Goal: Task Accomplishment & Management: Complete application form

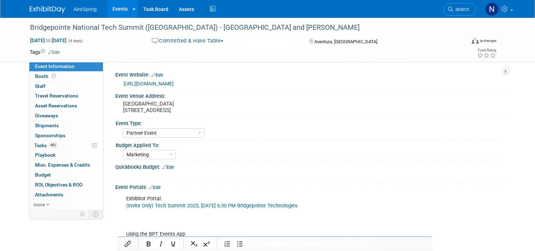
select select "Partner Event"
select select "Marketing"
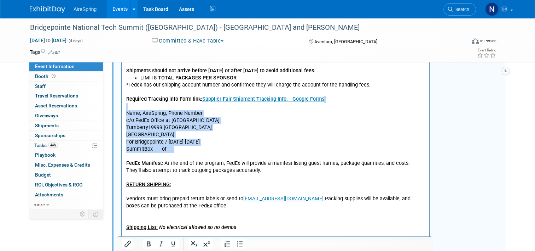
click at [254, 139] on p "Required Tracking info Form link: Supplier Fair Shipment Tracking Info. - Googl…" at bounding box center [275, 178] width 299 height 178
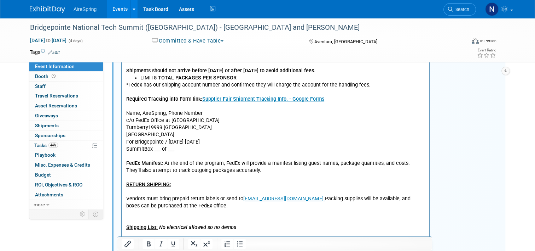
click at [255, 156] on p "Required Tracking info Form link: Supplier Fair Shipment Tracking Info. - Googl…" at bounding box center [275, 178] width 299 height 178
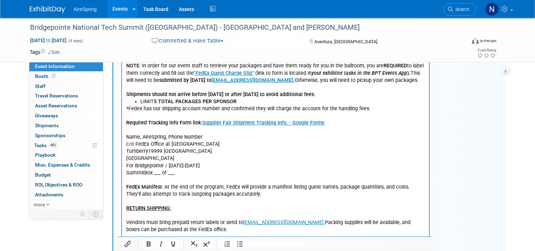
scroll to position [318, 0]
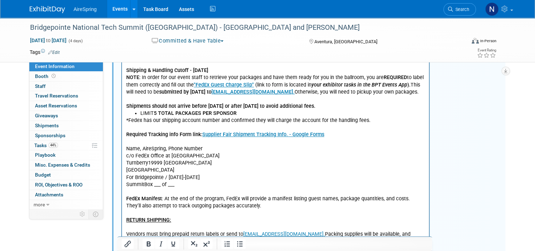
click at [115, 7] on link "Events" at bounding box center [120, 9] width 26 height 18
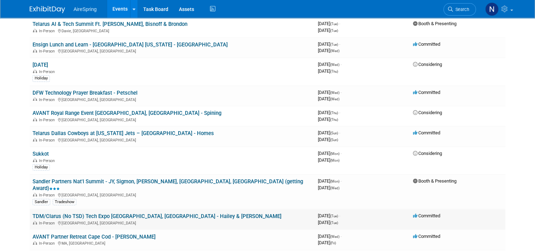
scroll to position [106, 0]
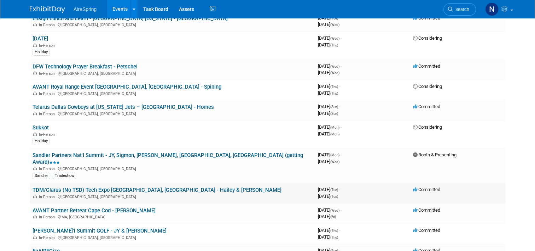
click at [140, 186] on link "TDM/Clarus (No TSD) Tech Expo [GEOGRAPHIC_DATA], [GEOGRAPHIC_DATA] - Hailey & […" at bounding box center [157, 189] width 249 height 6
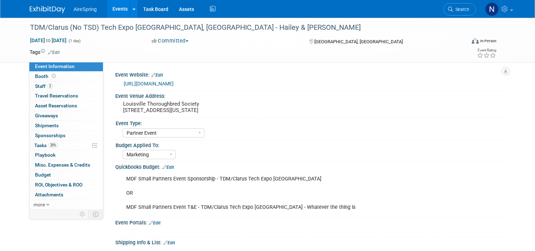
select select "Partner Event"
select select "Marketing"
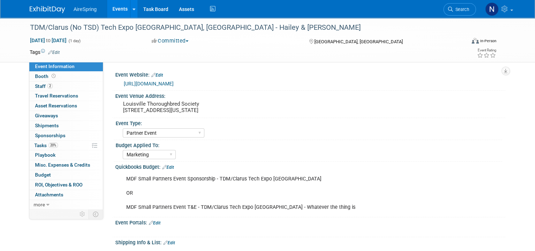
click at [162, 85] on link "https://tdm.cc/tech-expo-sponsor/" at bounding box center [149, 84] width 50 height 6
click at [168, 111] on pre "Louisville Thoroughbred Society 209 E Main St., Louisville, Kentucky 40202" at bounding box center [196, 106] width 147 height 13
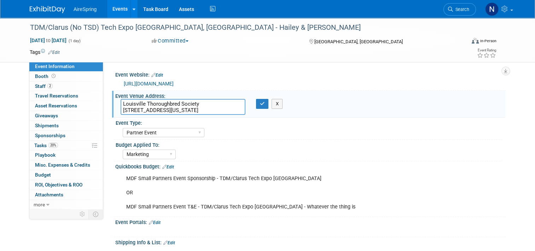
drag, startPoint x: 118, startPoint y: 103, endPoint x: 222, endPoint y: 114, distance: 104.9
click at [222, 114] on textarea "Louisville Thoroughbred Society 209 E Main St., Louisville, Kentucky 40202" at bounding box center [183, 107] width 125 height 16
click at [261, 104] on icon "button" at bounding box center [262, 103] width 5 height 5
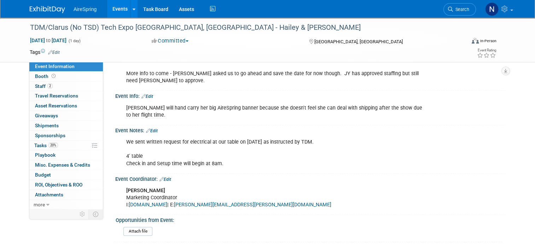
scroll to position [666, 0]
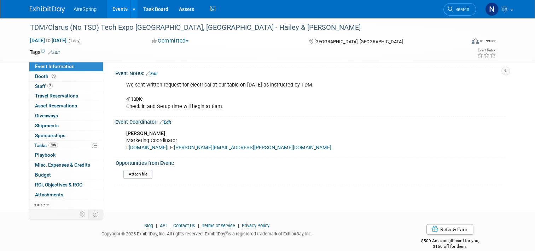
click at [108, 8] on link "Events" at bounding box center [120, 9] width 26 height 18
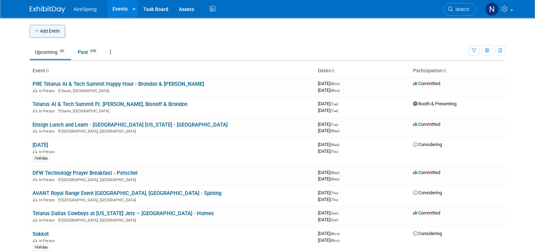
click at [35, 31] on icon "button" at bounding box center [37, 31] width 5 height 5
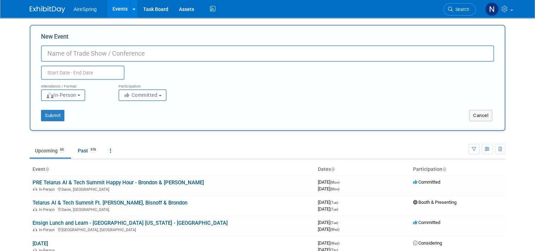
paste input "AVANT - AIM Technology Summit"
click at [69, 53] on input "AVANT - AIM Technology Summit" at bounding box center [267, 53] width 453 height 16
type input "AVANT AIM Technology Summit"
click at [94, 77] on input "text" at bounding box center [83, 72] width 84 height 14
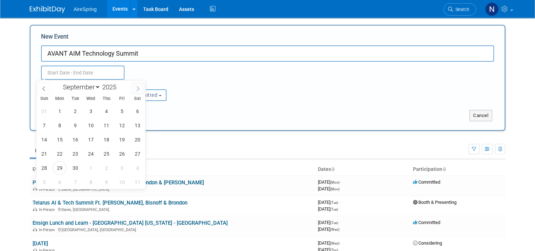
click at [132, 87] on span at bounding box center [138, 88] width 13 height 12
click at [133, 87] on span at bounding box center [138, 88] width 13 height 12
select select "10"
click at [76, 153] on span "18" at bounding box center [75, 153] width 14 height 14
type input "[DATE] to [DATE]"
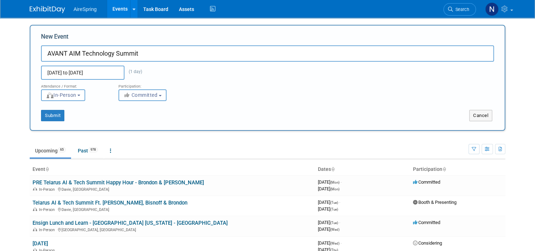
click at [151, 96] on span "Committed" at bounding box center [140, 95] width 34 height 6
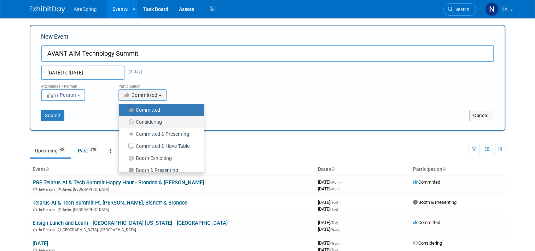
click at [149, 122] on label "Considering" at bounding box center [159, 121] width 74 height 9
click at [125, 122] on input "Considering" at bounding box center [123, 122] width 5 height 5
select select "2"
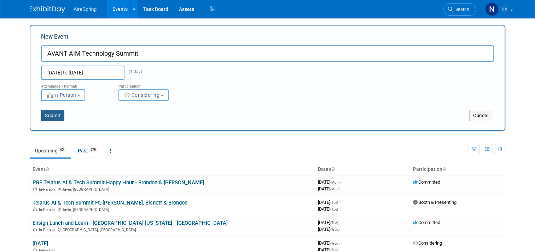
click at [54, 112] on button "Submit" at bounding box center [52, 115] width 23 height 11
type input "AVANT AIM Technology Summit"
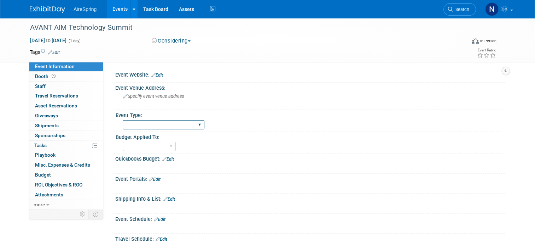
click at [175, 120] on select "AireSpring Event AireSpring Internal Partner Event Training Tradeshow - Exhibit…" at bounding box center [164, 125] width 82 height 10
select select "Partner Event"
click at [123, 120] on select "AireSpring Event AireSpring Internal Partner Event Training Tradeshow - Exhibit…" at bounding box center [164, 125] width 82 height 10
click at [151, 149] on select "Marketing Sales Operations Customer" at bounding box center [149, 147] width 53 height 10
select select "Marketing"
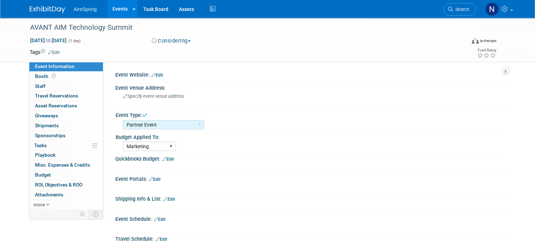
click at [123, 142] on select "Marketing Sales Operations Customer" at bounding box center [149, 147] width 53 height 10
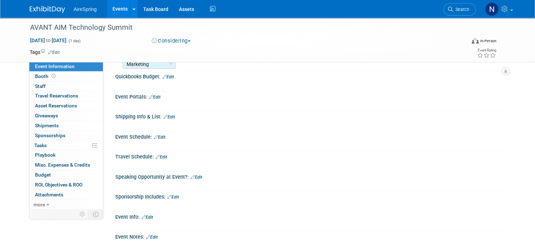
scroll to position [106, 0]
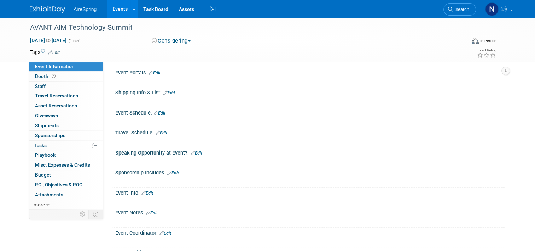
click at [158, 114] on link "Edit" at bounding box center [160, 112] width 12 height 5
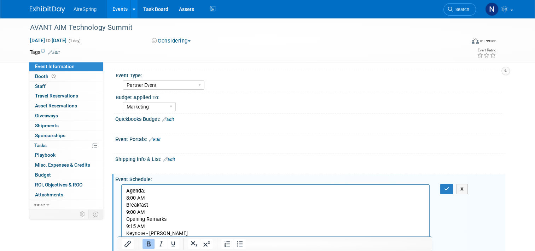
scroll to position [110, 0]
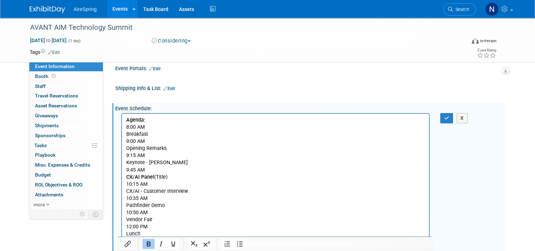
click at [127, 132] on p "Breakfast" at bounding box center [275, 134] width 299 height 7
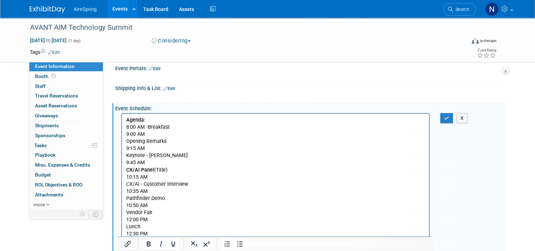
drag, startPoint x: 149, startPoint y: 126, endPoint x: 145, endPoint y: 126, distance: 3.9
click at [145, 126] on p "8:00 AM - Breakfast" at bounding box center [275, 126] width 299 height 7
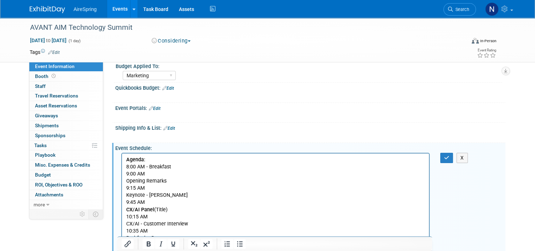
scroll to position [106, 0]
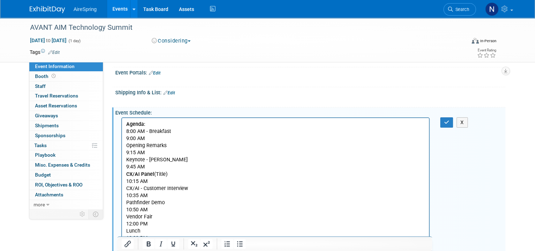
click at [126, 144] on html "Agenda: 8:00 AM - Breakfast 9:00 AM Opening Remarks 9:15 AM Keynote - Andrew Pr…" at bounding box center [275, 247] width 307 height 259
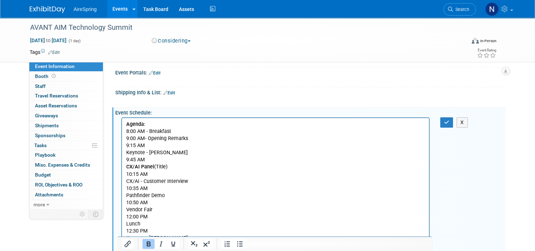
click at [145, 138] on p "9:00 AM- Opening Remarks" at bounding box center [275, 138] width 299 height 7
drag, startPoint x: 145, startPoint y: 138, endPoint x: 150, endPoint y: 140, distance: 4.8
click at [150, 140] on p "9:00 AM - Opening Remarks" at bounding box center [275, 138] width 299 height 7
copy p "-"
click at [125, 155] on html "Agenda: 8:00 AM - Breakfast 9:00 AM - Opening Remarks 9:15 AM Keynote - Andrew …" at bounding box center [275, 244] width 307 height 252
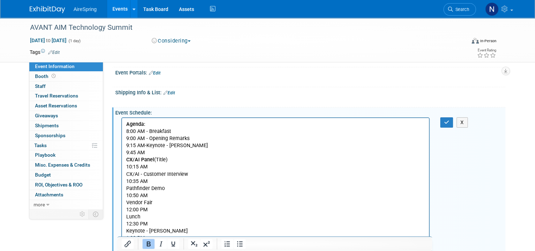
click at [147, 146] on p "9:15 AM-Keynote - Andrew Pryfogle" at bounding box center [275, 145] width 299 height 7
click at [145, 146] on p "9:15 AM- Keynote - Andrew Pryfogle" at bounding box center [275, 145] width 299 height 7
drag, startPoint x: 150, startPoint y: 146, endPoint x: 144, endPoint y: 146, distance: 5.7
click at [144, 146] on p "9:15 AM - Keynote - Andrew Pryfogle" at bounding box center [275, 145] width 299 height 7
copy p "-"
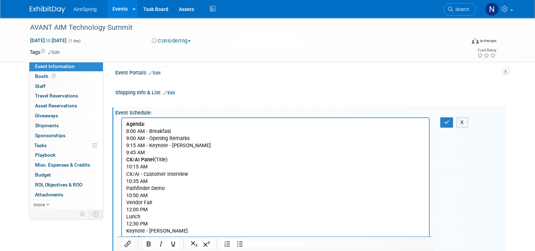
click at [127, 159] on b "CX/AI Panel" at bounding box center [140, 159] width 28 height 6
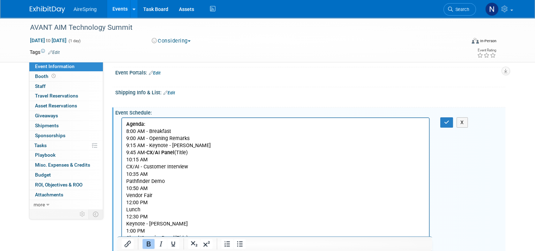
click at [146, 152] on b "CX/AI Panel" at bounding box center [160, 152] width 28 height 6
click at [144, 153] on p "9:45 AM- CX/AI Panel (Title)" at bounding box center [275, 152] width 299 height 7
click at [127, 167] on p "CX/AI - Customer Interview" at bounding box center [275, 166] width 299 height 7
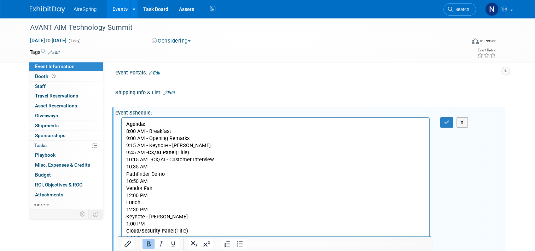
click at [152, 160] on p "10:15 AM -CX/AI - Customer Interview" at bounding box center [275, 159] width 299 height 7
click at [148, 159] on p "10:15 AM - CX/AI - Customer Interview" at bounding box center [275, 159] width 299 height 7
click at [126, 176] on p "Pathfinder Demo" at bounding box center [275, 174] width 299 height 7
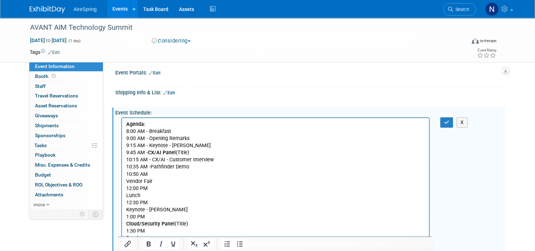
click at [151, 171] on p "10:50 AM" at bounding box center [275, 174] width 299 height 7
click at [151, 167] on p "10:35 AM -Pathfinder Demo" at bounding box center [275, 166] width 299 height 7
click at [148, 175] on p "10:50 AM" at bounding box center [275, 174] width 299 height 7
click at [126, 189] on p "Lunch" at bounding box center [275, 188] width 299 height 7
click at [126, 195] on html "Agenda: 8:00 AM - Breakfast 9:00 AM - Opening Remarks 9:15 AM - Keynote - Andre…" at bounding box center [275, 222] width 307 height 209
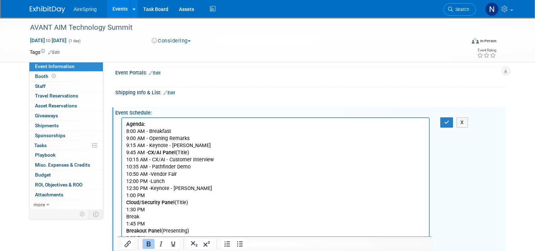
click at [127, 203] on b "Cloud/Security Panel" at bounding box center [150, 202] width 48 height 6
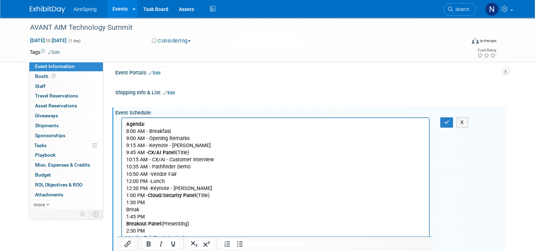
click at [127, 210] on p "Break" at bounding box center [275, 209] width 299 height 7
click at [127, 218] on b "Breakout Panel" at bounding box center [143, 216] width 35 height 6
click at [126, 223] on b "Vendor Fair" at bounding box center [139, 223] width 27 height 6
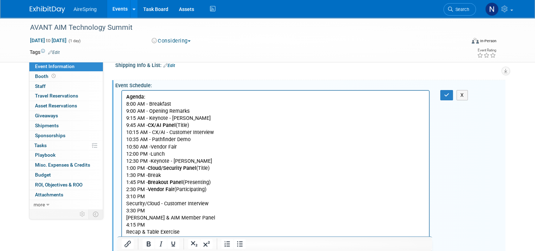
scroll to position [142, 0]
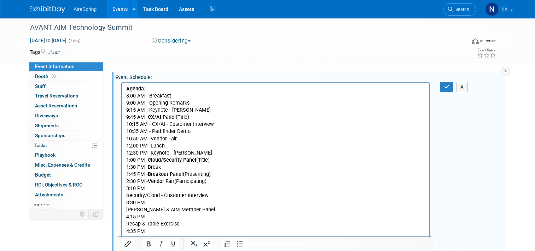
click at [127, 198] on p "Security/Cloud - Customer Interview" at bounding box center [275, 195] width 299 height 7
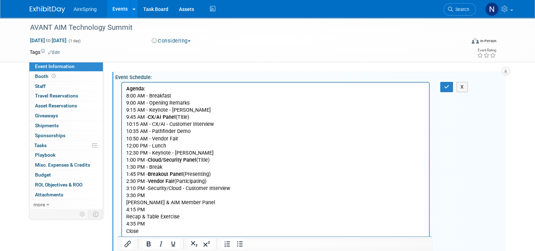
click at [126, 201] on body "Agenda: 8:00 AM - Breakfast 9:00 AM - Opening Remarks 9:15 AM - Keynote - Andre…" at bounding box center [276, 166] width 300 height 163
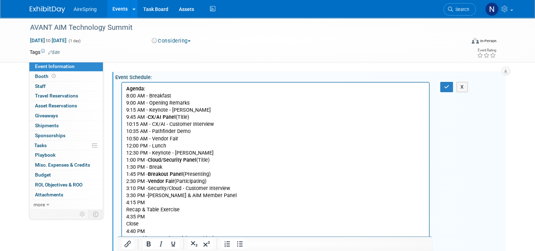
click at [126, 210] on p "Recap & Table Exercise" at bounding box center [275, 209] width 299 height 7
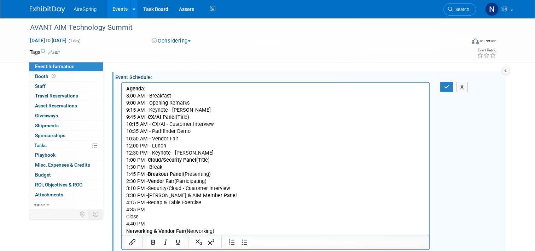
click at [127, 213] on p "Close" at bounding box center [275, 216] width 299 height 7
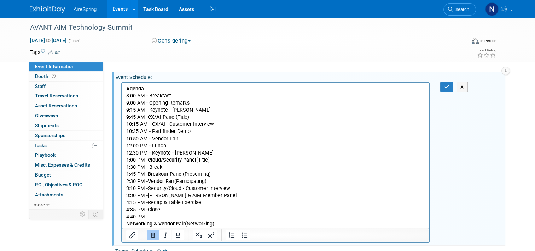
click at [128, 224] on b "Networking & Vendor Fair" at bounding box center [155, 223] width 59 height 6
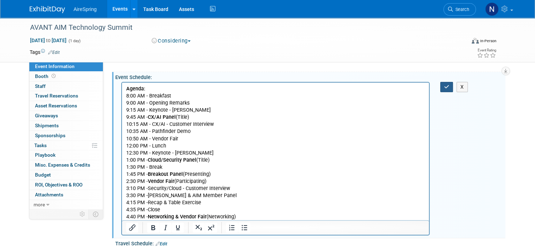
click at [448, 86] on icon "button" at bounding box center [446, 86] width 5 height 5
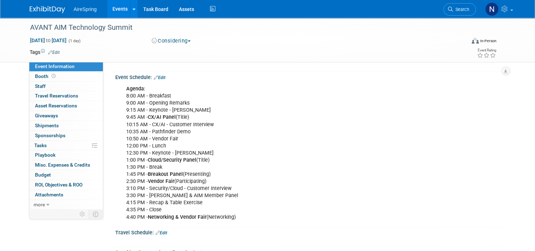
scroll to position [248, 0]
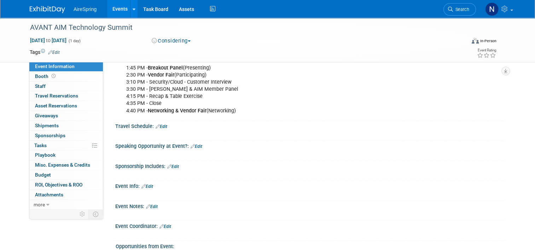
click at [174, 166] on link "Edit" at bounding box center [173, 166] width 12 height 5
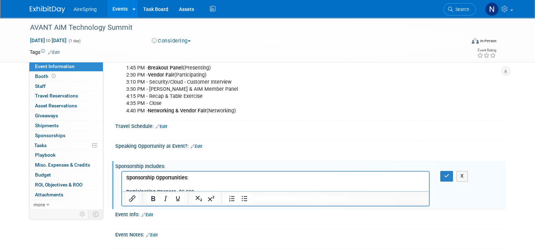
scroll to position [283, 0]
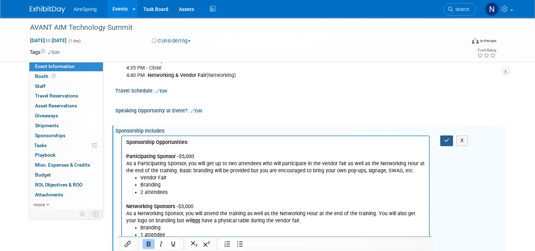
click at [447, 138] on icon "button" at bounding box center [446, 140] width 5 height 5
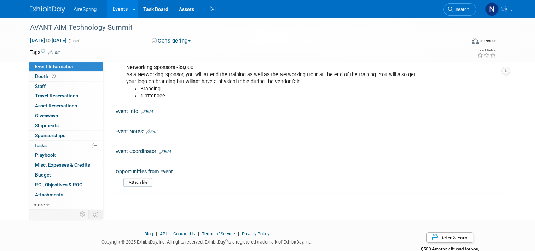
scroll to position [437, 0]
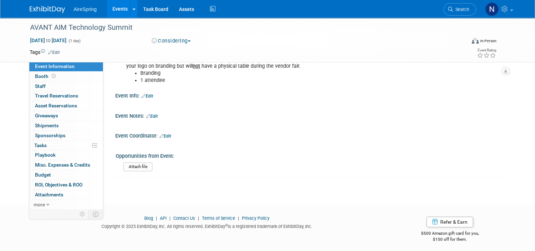
click at [165, 134] on link "Edit" at bounding box center [166, 135] width 12 height 5
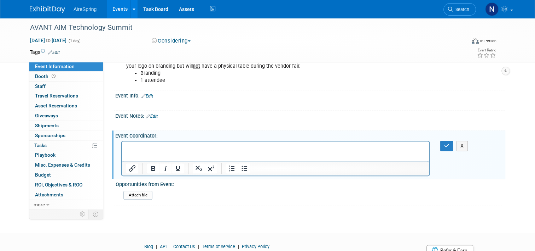
scroll to position [0, 0]
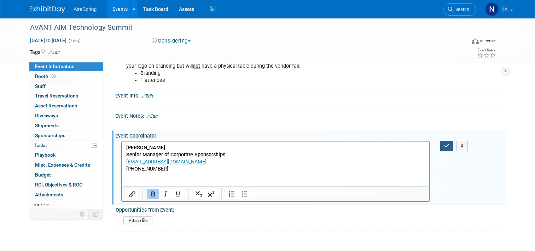
click at [444, 141] on button "button" at bounding box center [447, 145] width 13 height 10
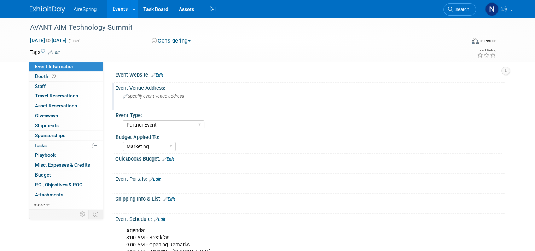
click at [166, 96] on span "Specify event venue address" at bounding box center [153, 95] width 61 height 5
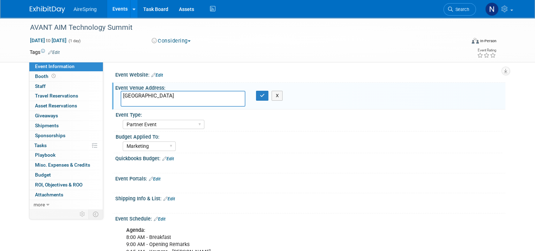
paste textarea "220 S State St, Salt Lake City, UT 84111"
type textarea "Salt Lake City Marriott City Center 220 S State St, Salt Lake City, UT 84111"
click at [260, 96] on icon "button" at bounding box center [262, 95] width 5 height 5
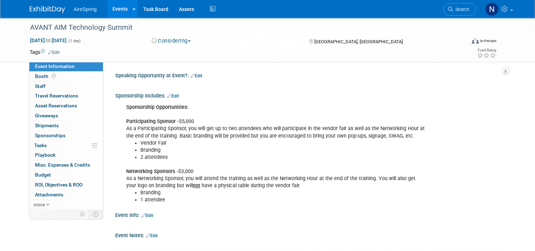
scroll to position [318, 0]
click at [175, 94] on link "Edit" at bounding box center [173, 95] width 12 height 5
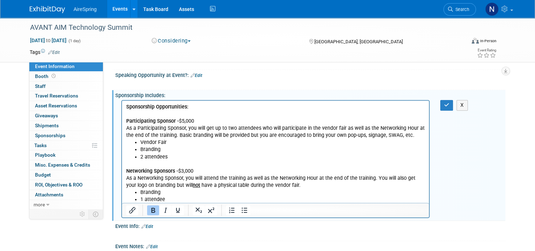
scroll to position [0, 0]
click at [177, 199] on li "1 attendee" at bounding box center [282, 199] width 285 height 7
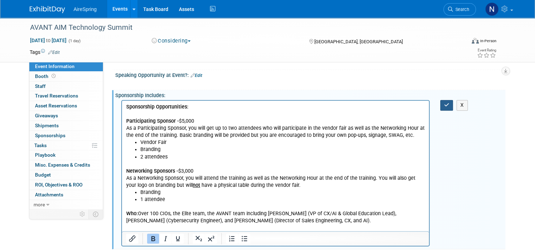
click at [449, 103] on icon "button" at bounding box center [446, 104] width 5 height 5
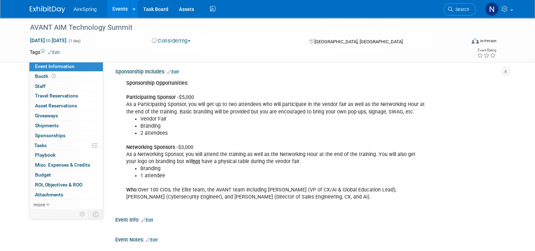
scroll to position [389, 0]
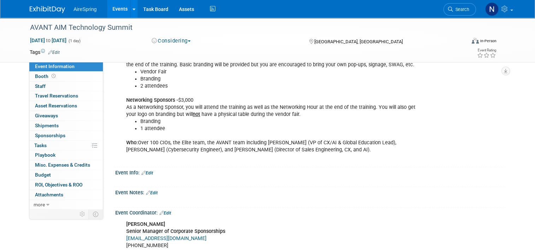
click at [151, 190] on link "Edit" at bounding box center [152, 192] width 12 height 5
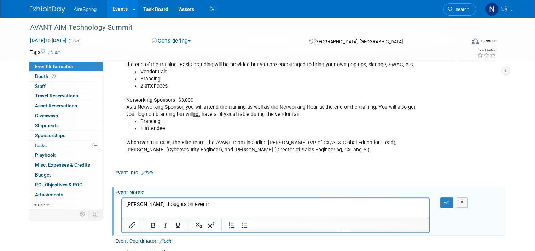
scroll to position [0, 0]
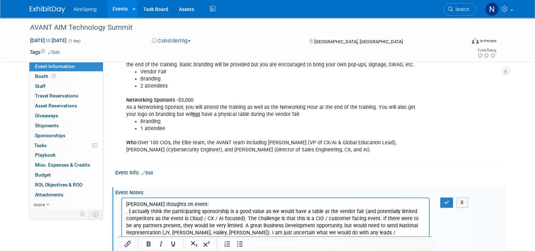
click at [129, 211] on p ". I actually think the participating sponsorship is a good value as we would ha…" at bounding box center [275, 224] width 299 height 35
click at [448, 200] on icon "button" at bounding box center [446, 202] width 5 height 5
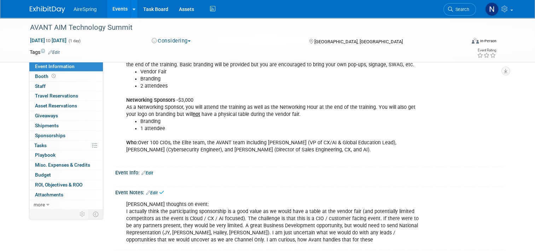
click at [113, 5] on link "Events" at bounding box center [120, 9] width 26 height 18
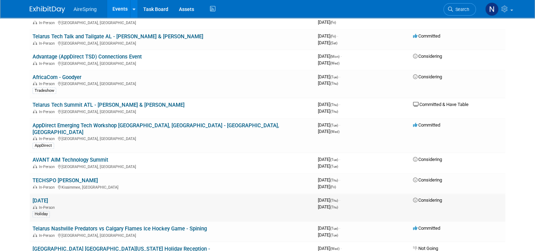
scroll to position [602, 0]
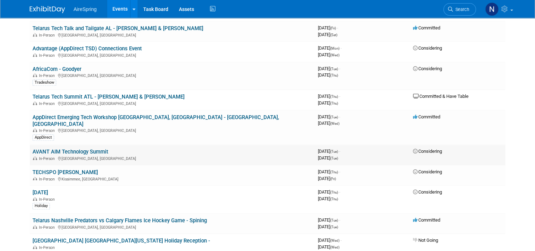
click at [85, 148] on link "AVANT AIM Technology Summit" at bounding box center [71, 151] width 76 height 6
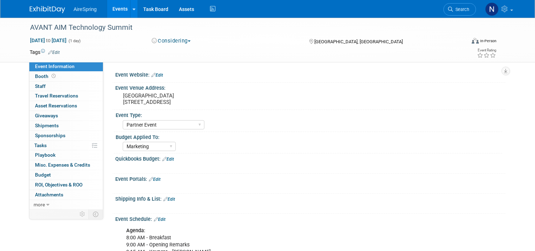
select select "Partner Event"
select select "Marketing"
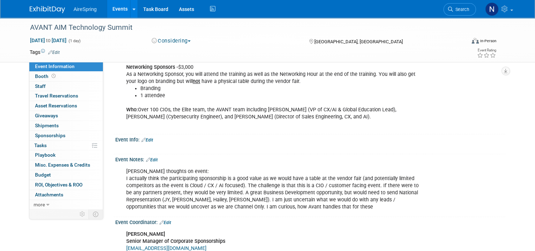
scroll to position [425, 0]
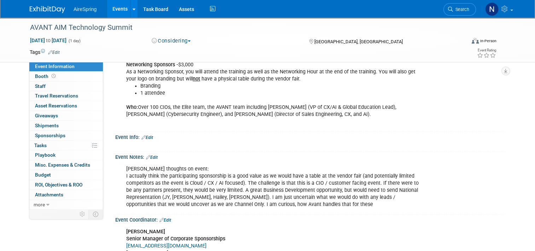
click at [142, 135] on icon at bounding box center [144, 137] width 4 height 5
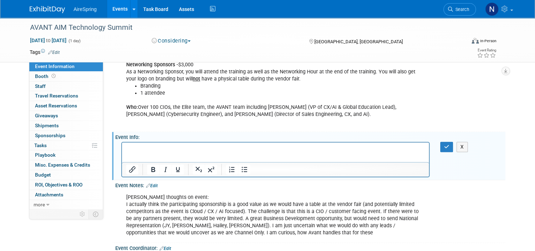
scroll to position [0, 0]
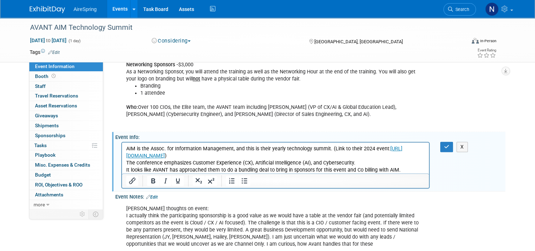
click at [410, 171] on p "It looks like AVANT has approached them to do a bundling deal to bring in spons…" at bounding box center [275, 169] width 299 height 7
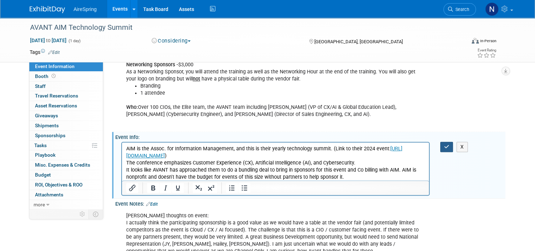
click at [454, 144] on button "button" at bounding box center [447, 147] width 13 height 10
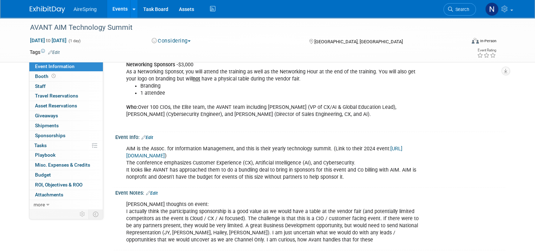
click at [122, 8] on link "Events" at bounding box center [120, 9] width 26 height 18
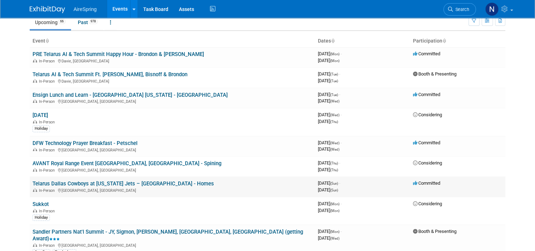
scroll to position [142, 0]
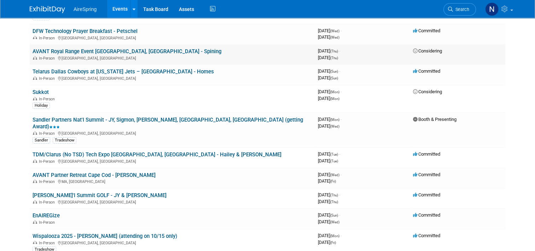
click at [86, 52] on link "AVANT Royal Range Event [GEOGRAPHIC_DATA], [GEOGRAPHIC_DATA] - Spining" at bounding box center [127, 51] width 189 height 6
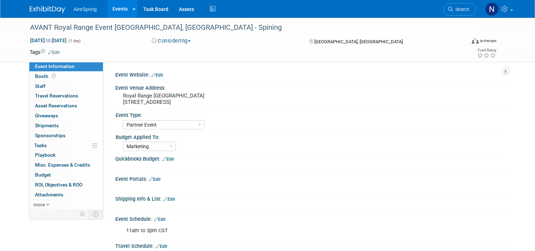
select select "Partner Event"
select select "Marketing"
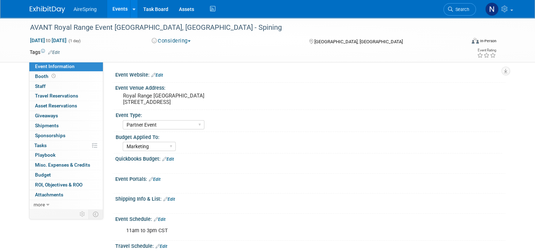
click at [158, 40] on button "Considering" at bounding box center [171, 40] width 44 height 7
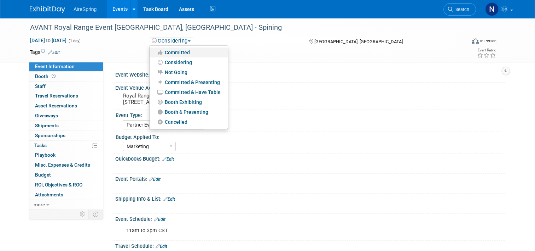
click at [159, 54] on icon at bounding box center [161, 52] width 8 height 5
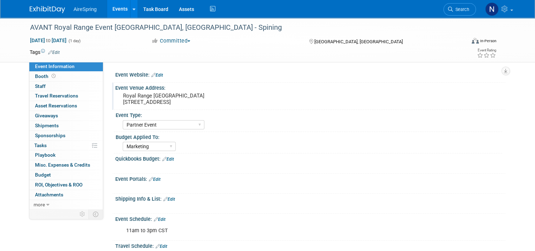
click at [205, 107] on div "Royal Range [GEOGRAPHIC_DATA] [STREET_ADDRESS]" at bounding box center [197, 99] width 152 height 16
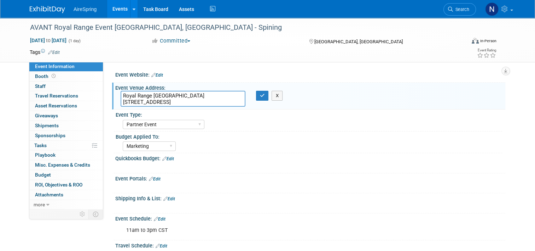
drag, startPoint x: 178, startPoint y: 93, endPoint x: 117, endPoint y: 89, distance: 61.0
click at [117, 89] on div "Event Venue Address: [GEOGRAPHIC_DATA] USA [STREET_ADDRESS] [GEOGRAPHIC_DATA] U…" at bounding box center [308, 95] width 393 height 27
drag, startPoint x: 201, startPoint y: 101, endPoint x: 117, endPoint y: 105, distance: 83.9
click at [121, 105] on textarea "Royal Range [GEOGRAPHIC_DATA] [STREET_ADDRESS]" at bounding box center [183, 99] width 125 height 16
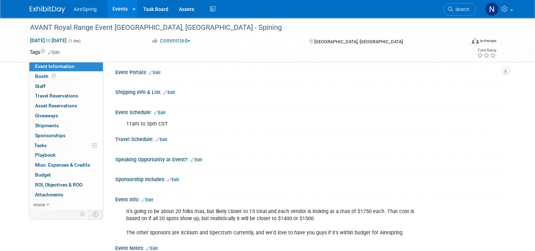
click at [110, 5] on link "Events" at bounding box center [120, 9] width 26 height 18
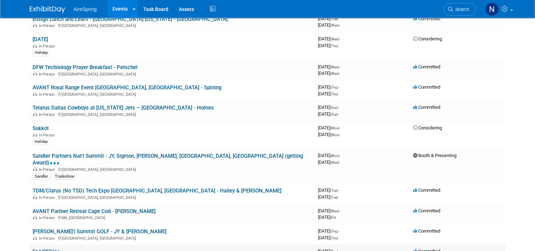
scroll to position [35, 0]
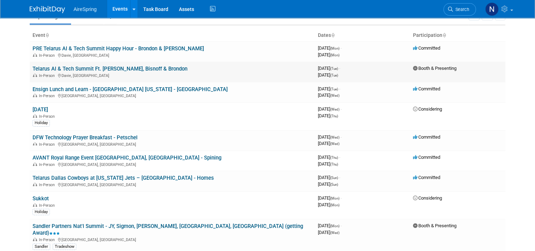
click at [156, 69] on link "Telarus AI & Tech Summit Ft. [PERSON_NAME], Bisnoff & Brondon" at bounding box center [110, 68] width 155 height 6
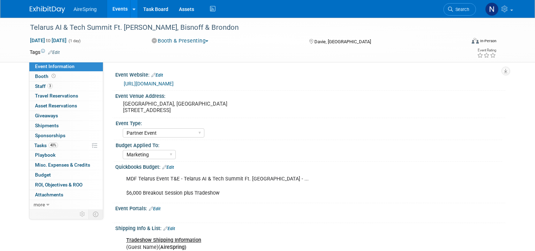
select select "Partner Event"
select select "Marketing"
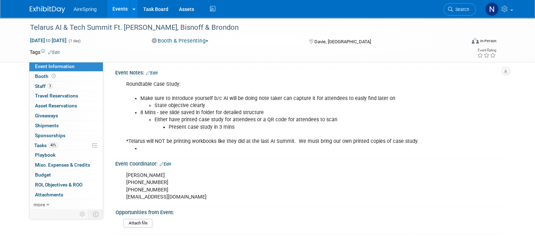
scroll to position [814, 0]
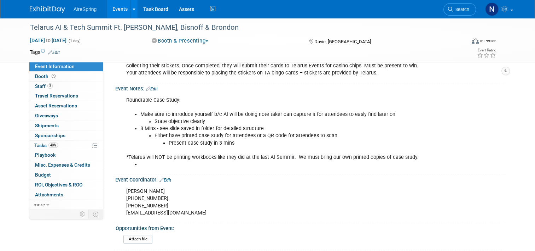
click at [154, 86] on link "Edit" at bounding box center [152, 88] width 12 height 5
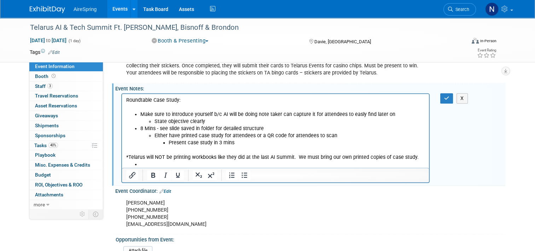
scroll to position [0, 0]
click at [358, 162] on li "Rich Text Area. Press ALT-0 for help." at bounding box center [282, 164] width 285 height 7
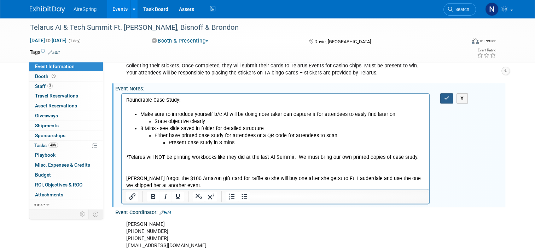
click at [450, 96] on icon "button" at bounding box center [446, 98] width 5 height 5
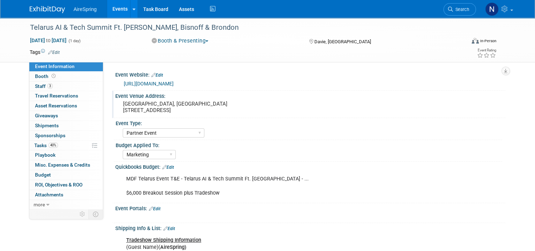
click at [212, 110] on pre "Seminole Hard Rock Hotel & Casino Hollywood, FL 1 Seminole Way, Davie, FL 33314" at bounding box center [196, 106] width 147 height 13
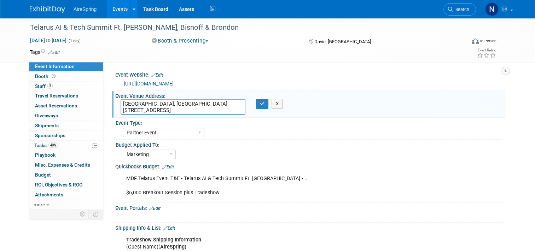
click at [117, 12] on link "Events" at bounding box center [120, 9] width 26 height 18
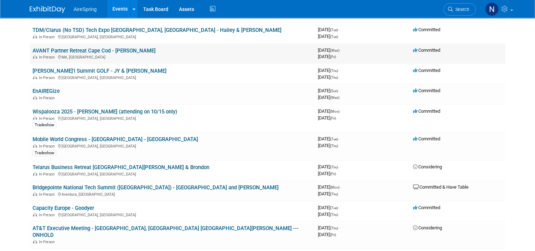
scroll to position [283, 0]
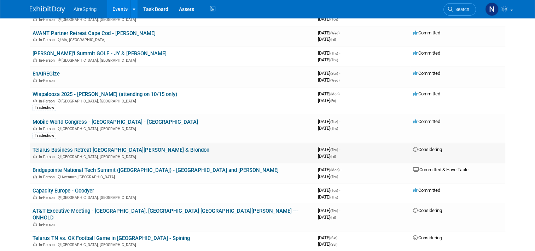
click at [133, 146] on link "Telarus Business Retreat [GEOGRAPHIC_DATA][PERSON_NAME] & Brondon" at bounding box center [121, 149] width 177 height 6
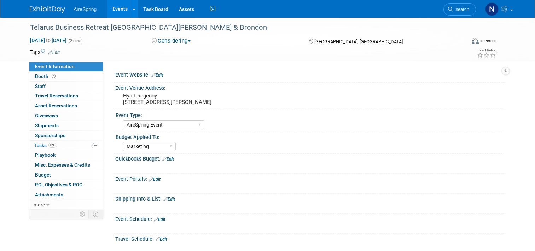
select select "AireSpring Event"
select select "Marketing"
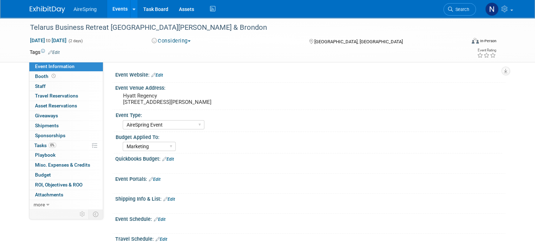
click at [186, 41] on button "Considering" at bounding box center [171, 40] width 44 height 7
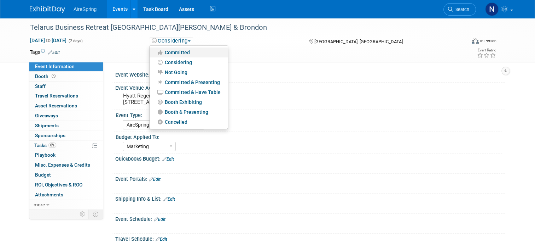
click at [191, 51] on link "Committed" at bounding box center [189, 52] width 78 height 10
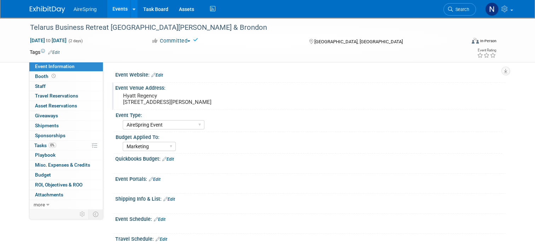
click at [199, 103] on pre "Hyatt Regency 9801 International Dr Orlando FL" at bounding box center [196, 98] width 147 height 13
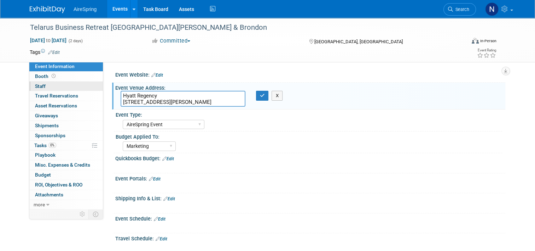
drag, startPoint x: 204, startPoint y: 103, endPoint x: 97, endPoint y: 89, distance: 108.5
paste textarea "9840 International Drive"
paste textarea "Orlando, Florida 32819"
drag, startPoint x: 235, startPoint y: 103, endPoint x: 109, endPoint y: 105, distance: 126.0
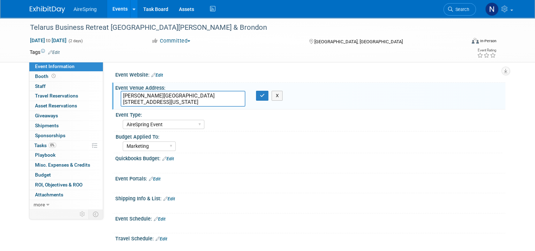
click at [112, 104] on div "Event Venue Address: Hyatt Regency 9801 International Dr Orlando FL Rosen Centr…" at bounding box center [308, 95] width 393 height 27
type textarea "Rosen Centre 9840 International Drive Orlando, Florida 32819"
click at [260, 93] on icon "button" at bounding box center [262, 95] width 5 height 5
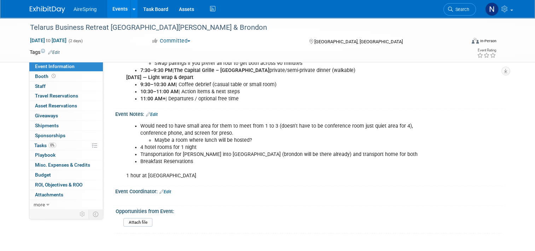
scroll to position [367, 0]
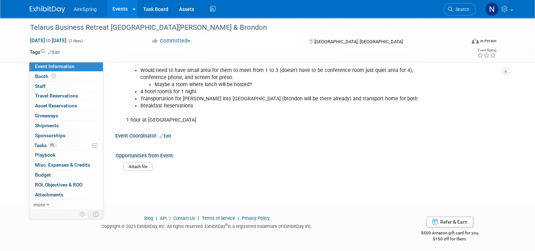
click at [164, 133] on link "Edit" at bounding box center [166, 135] width 12 height 5
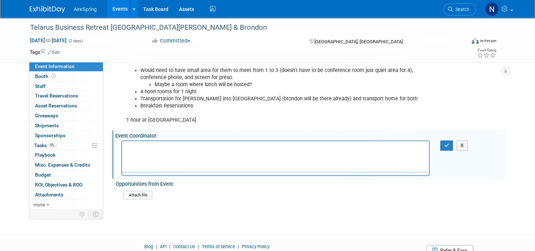
scroll to position [0, 0]
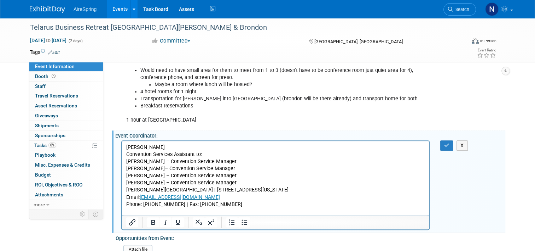
click at [243, 208] on p "Rich Text Area. Press ALT-0 for help." at bounding box center [275, 211] width 299 height 7
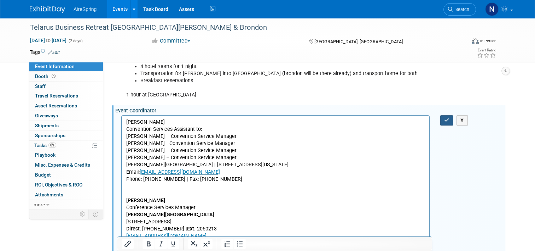
click at [450, 120] on button "button" at bounding box center [447, 120] width 13 height 10
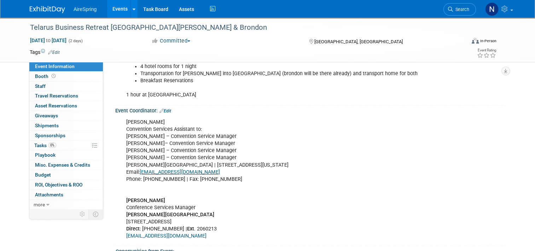
click at [114, 6] on link "Events" at bounding box center [120, 9] width 26 height 18
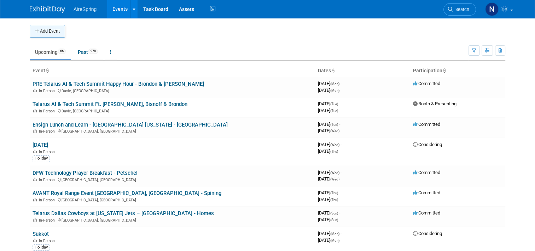
click at [40, 31] on button "Add Event" at bounding box center [47, 31] width 35 height 13
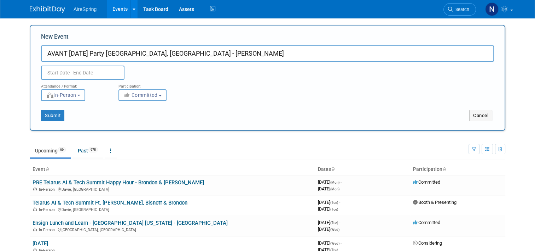
type input "AVANT [DATE] Party [GEOGRAPHIC_DATA], [GEOGRAPHIC_DATA] - [PERSON_NAME]"
click at [107, 74] on input "text" at bounding box center [83, 72] width 84 height 14
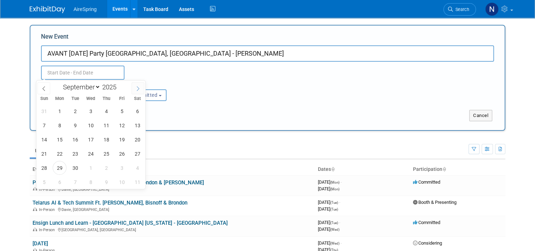
click at [137, 87] on icon at bounding box center [138, 88] width 5 height 5
select select "9"
click at [92, 165] on span "29" at bounding box center [91, 168] width 14 height 14
type input "[DATE] to [DATE]"
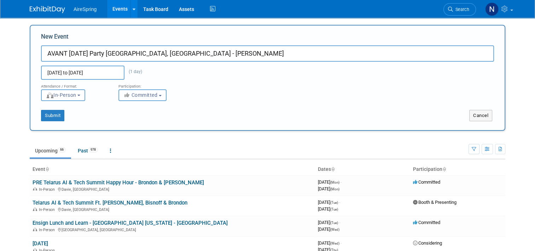
click at [134, 95] on span "Committed" at bounding box center [140, 95] width 34 height 6
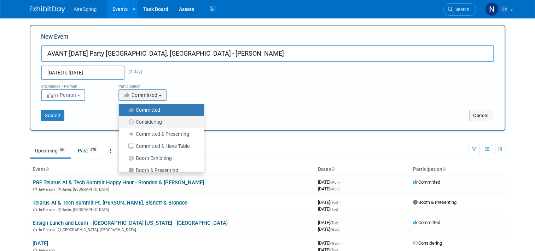
click at [140, 121] on label "Considering" at bounding box center [159, 121] width 74 height 9
click at [125, 121] on input "Considering" at bounding box center [123, 122] width 5 height 5
select select "2"
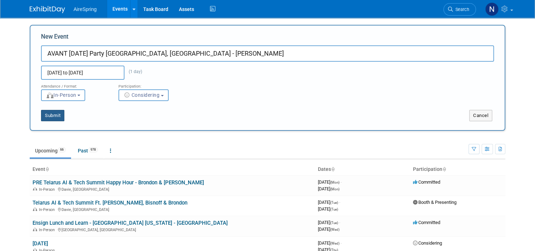
click at [53, 116] on button "Submit" at bounding box center [52, 115] width 23 height 11
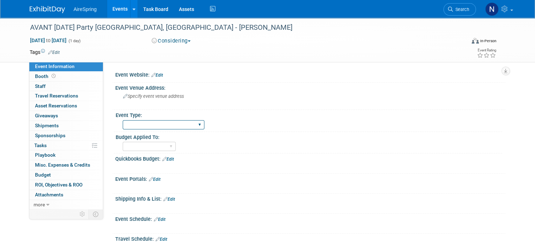
click at [200, 123] on select "AireSpring Event AireSpring Internal Partner Event Training Tradeshow - Exhibit…" at bounding box center [164, 125] width 82 height 10
click at [224, 160] on div "Quickbooks Budget: Edit" at bounding box center [310, 157] width 390 height 9
click at [172, 150] on div "Marketing Sales Operations Customer" at bounding box center [313, 145] width 380 height 11
click at [167, 146] on select "Marketing Sales Operations Customer" at bounding box center [149, 147] width 53 height 10
select select "Marketing"
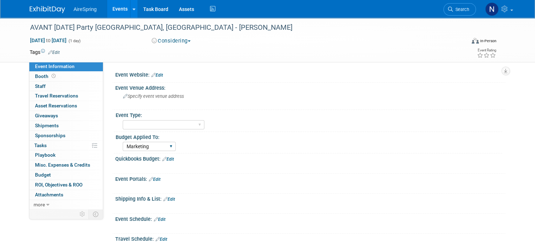
click at [123, 142] on select "Marketing Sales Operations Customer" at bounding box center [149, 147] width 53 height 10
drag, startPoint x: 177, startPoint y: 124, endPoint x: 177, endPoint y: 128, distance: 4.2
click at [177, 124] on select "AireSpring Event AireSpring Internal Partner Event Training Tradeshow - Exhibit…" at bounding box center [164, 125] width 82 height 10
select select "Partner Event"
click at [123, 120] on select "AireSpring Event AireSpring Internal Partner Event Training Tradeshow - Exhibit…" at bounding box center [164, 125] width 82 height 10
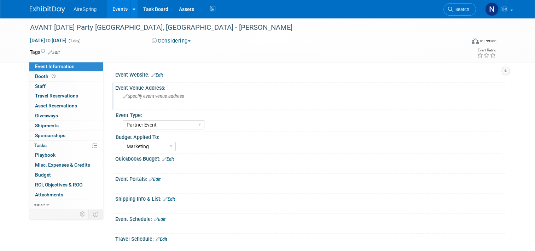
click at [149, 104] on div "Specify event venue address" at bounding box center [197, 99] width 152 height 16
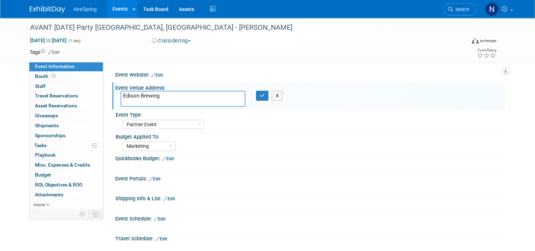
paste textarea "785 Science Blvd"
paste textarea "Gahanna, OH 43230"
type textarea "Edison Brewing 785 Science Blvd., Gahanna, OH 43230"
click at [260, 97] on icon "button" at bounding box center [262, 95] width 5 height 5
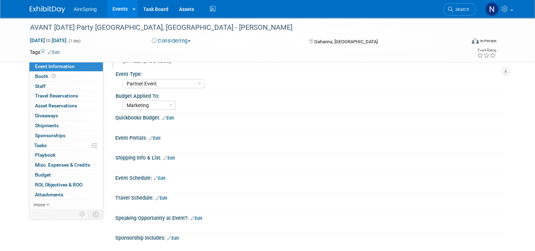
scroll to position [71, 0]
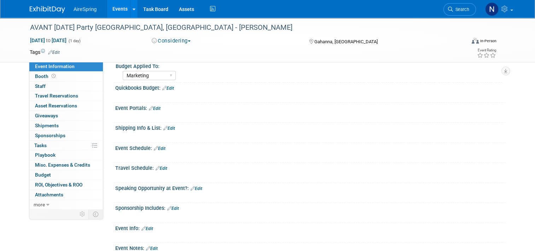
click at [162, 149] on link "Edit" at bounding box center [160, 148] width 12 height 5
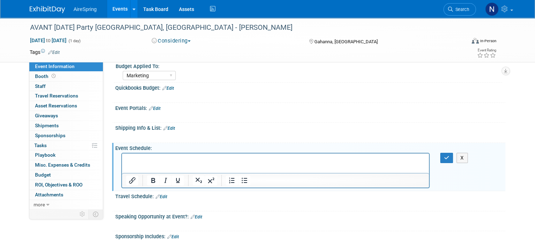
scroll to position [0, 0]
click at [450, 157] on icon "button" at bounding box center [446, 157] width 5 height 5
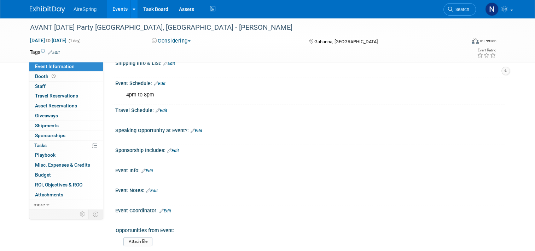
scroll to position [142, 0]
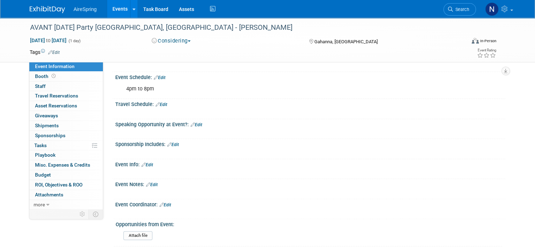
click at [167, 202] on link "Edit" at bounding box center [166, 204] width 12 height 5
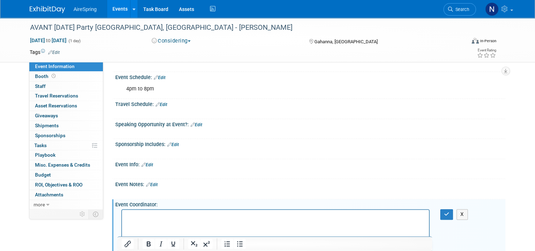
scroll to position [172, 0]
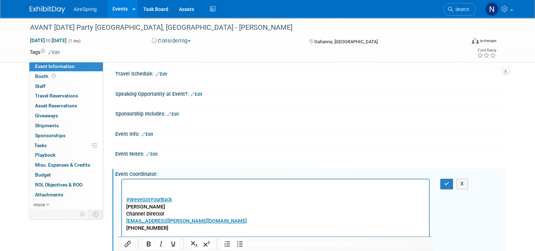
drag, startPoint x: 156, startPoint y: 201, endPoint x: 120, endPoint y: 182, distance: 40.7
click at [122, 182] on html "#WeveGotYourBack﻿ JC Boley Channel Director jc.boley@goavant.net 614-353-5622" at bounding box center [275, 209] width 307 height 60
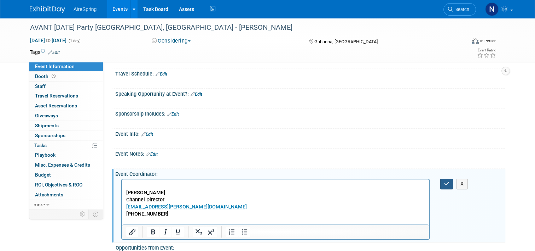
drag, startPoint x: 444, startPoint y: 179, endPoint x: 274, endPoint y: 27, distance: 228.5
click at [444, 179] on button "button" at bounding box center [447, 183] width 13 height 10
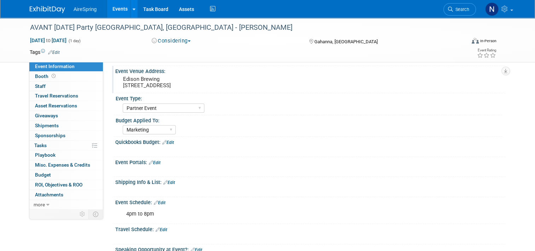
scroll to position [0, 0]
